Goal: Transaction & Acquisition: Purchase product/service

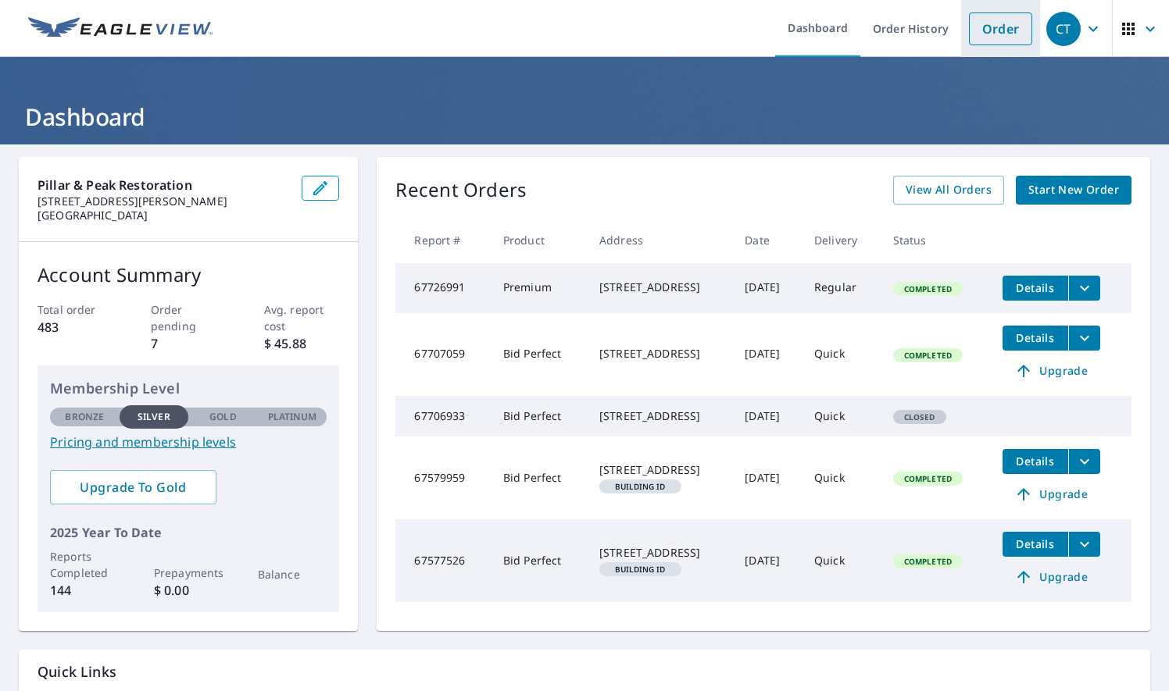
click at [987, 27] on link "Order" at bounding box center [1000, 28] width 63 height 33
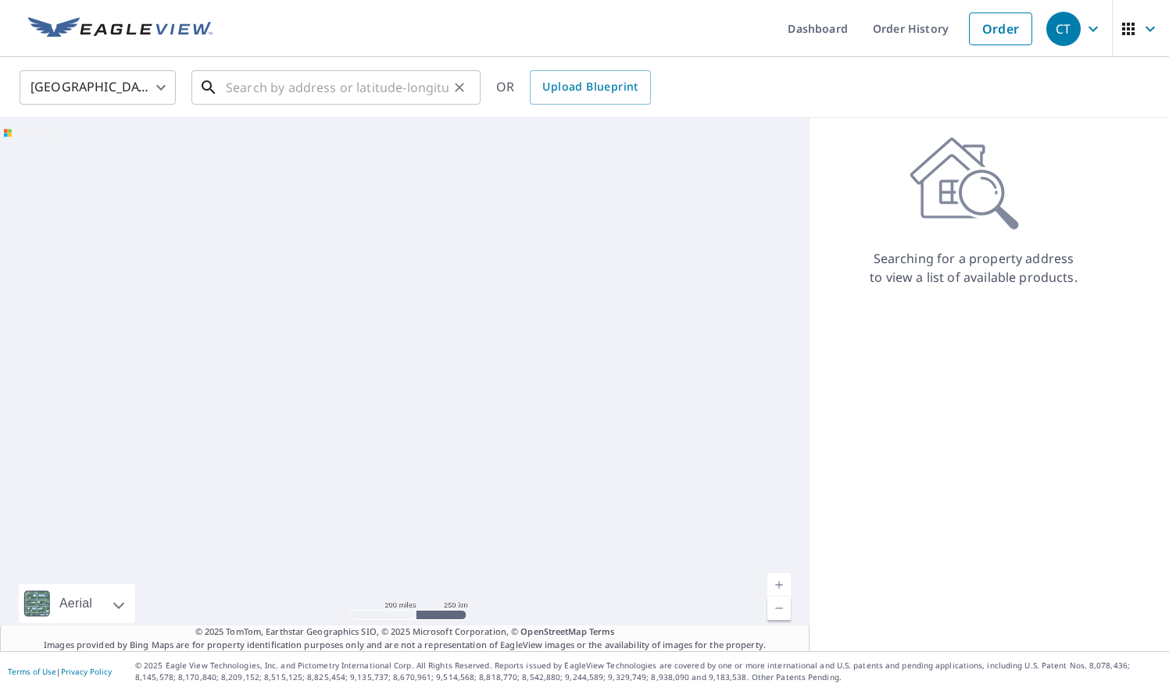
click at [322, 87] on input "text" at bounding box center [337, 88] width 223 height 44
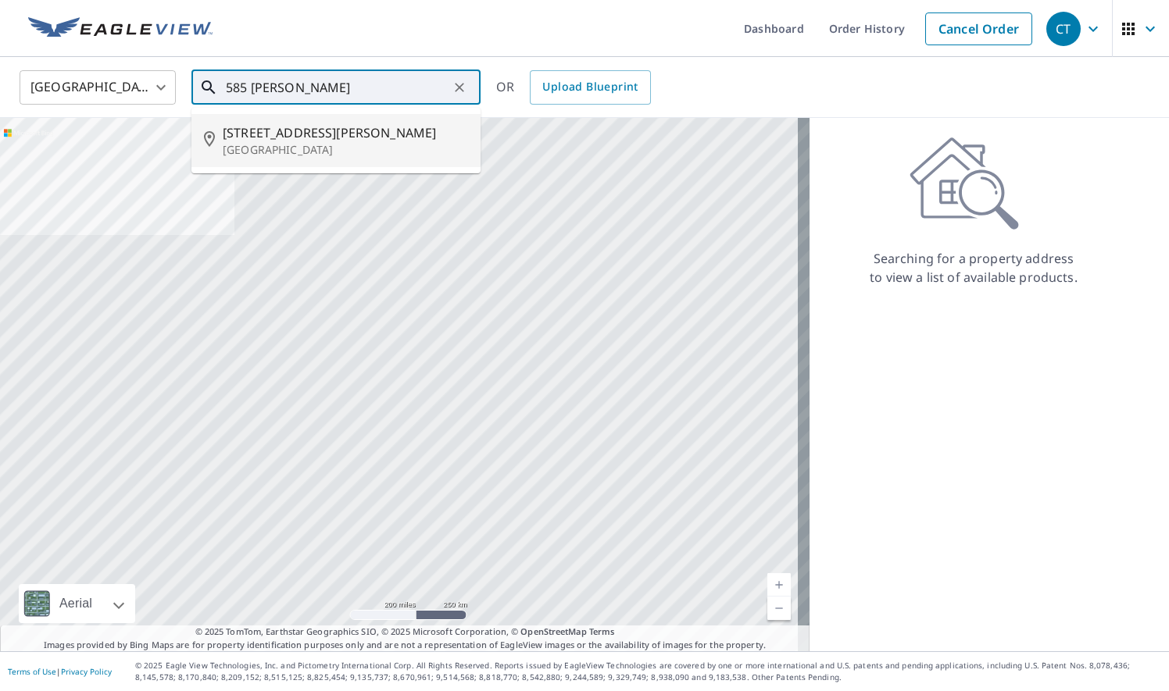
click at [305, 133] on span "[STREET_ADDRESS][PERSON_NAME]" at bounding box center [345, 132] width 245 height 19
type input "[STREET_ADDRESS][PERSON_NAME]"
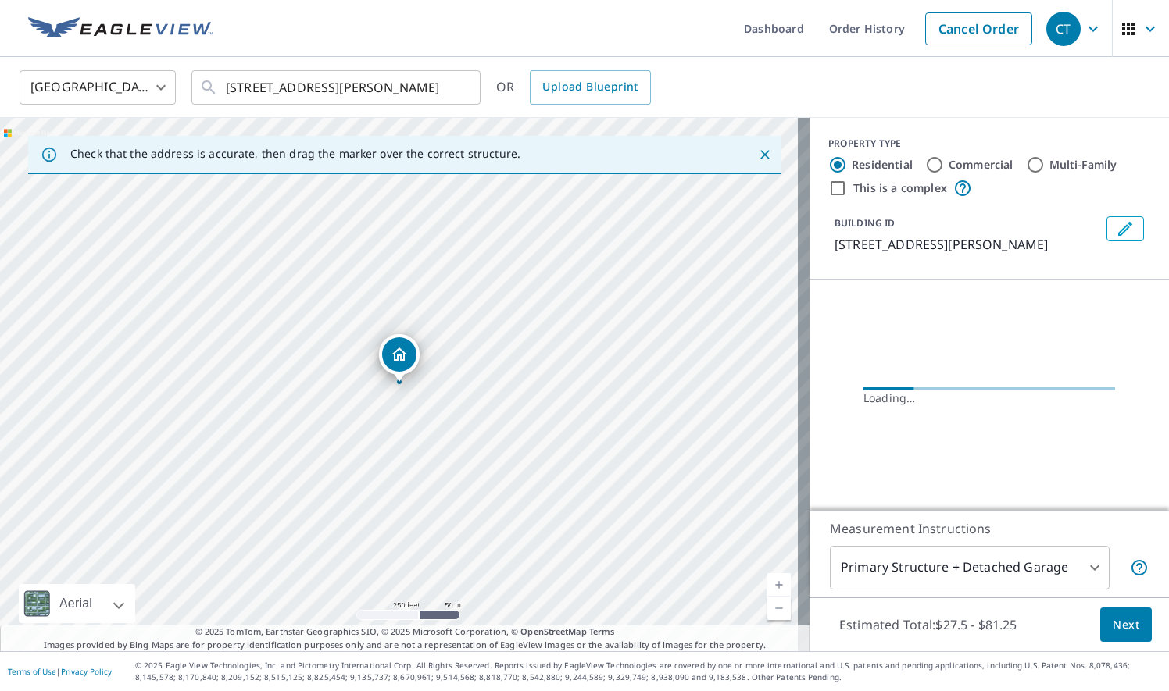
click at [772, 580] on link "Current Level 17, Zoom In" at bounding box center [778, 584] width 23 height 23
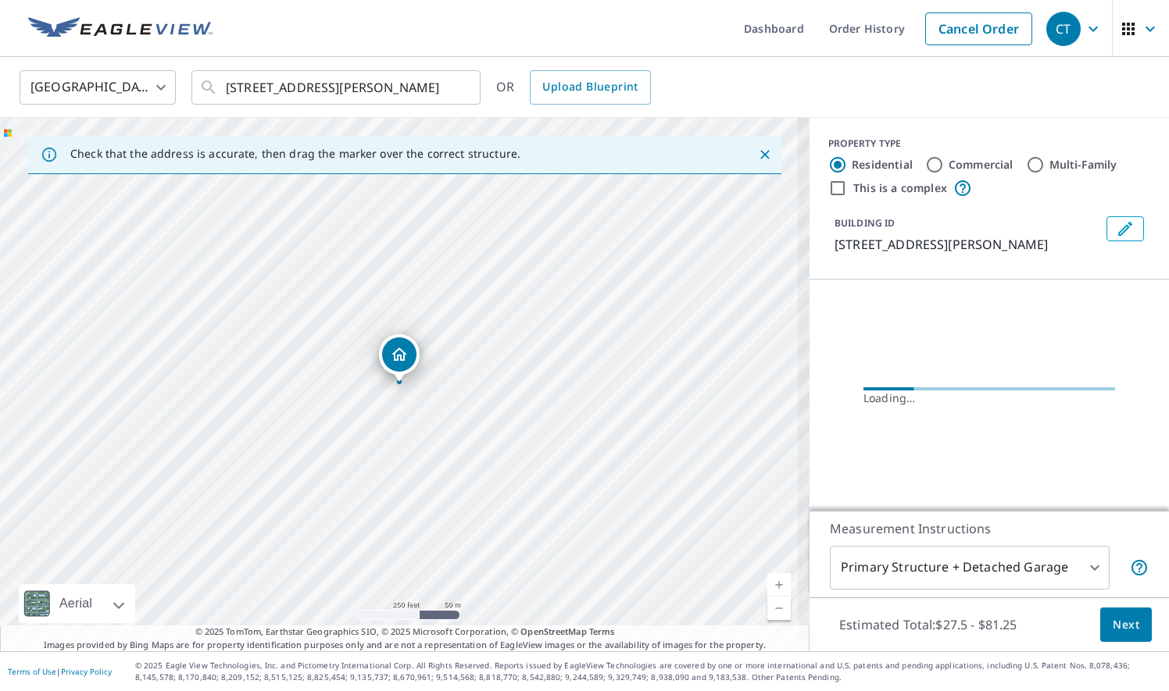
click at [772, 580] on link "Current Level 17.169925001442312, Zoom In" at bounding box center [778, 584] width 23 height 23
click at [772, 580] on link "Current Level 17.555652059617138, Zoom In Disabled" at bounding box center [778, 584] width 23 height 23
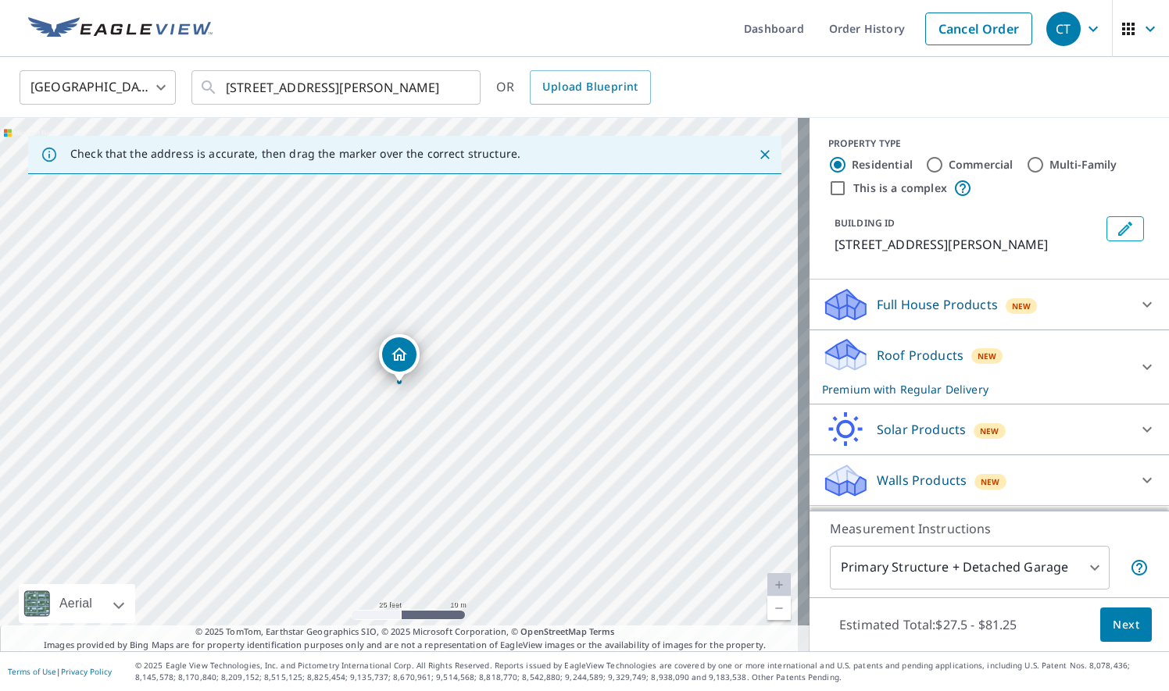
click at [1102, 612] on button "Next" at bounding box center [1126, 625] width 52 height 35
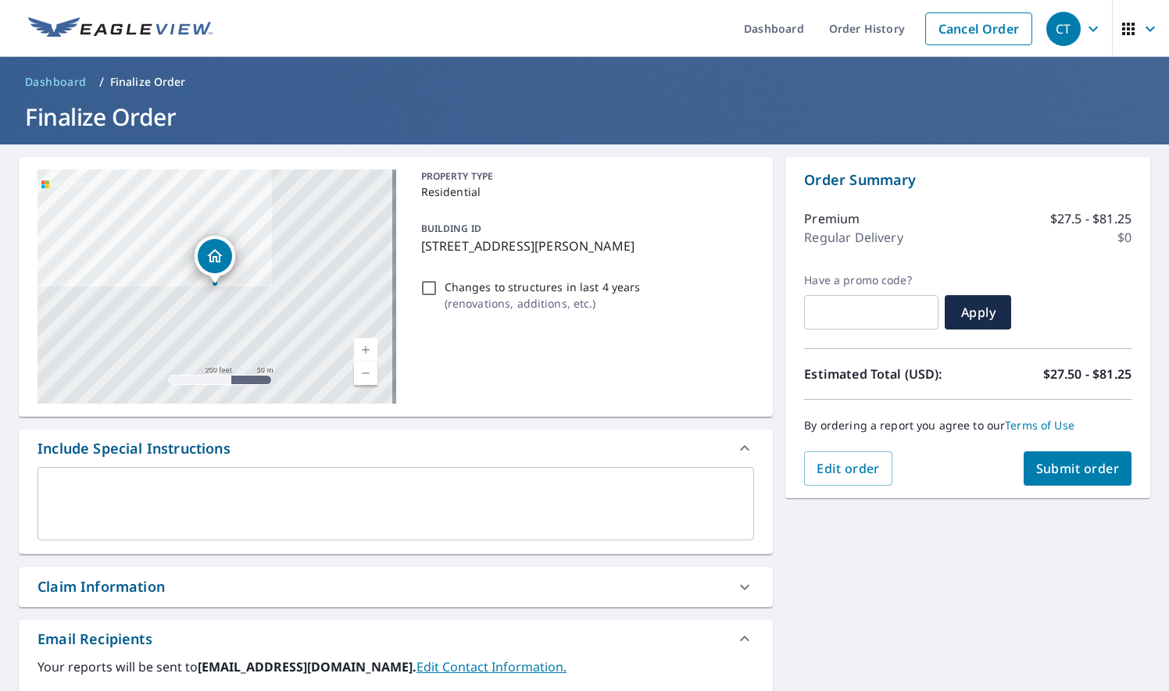
click at [1082, 477] on button "Submit order" at bounding box center [1077, 469] width 109 height 34
